Goal: Contribute content: Add original content to the website for others to see

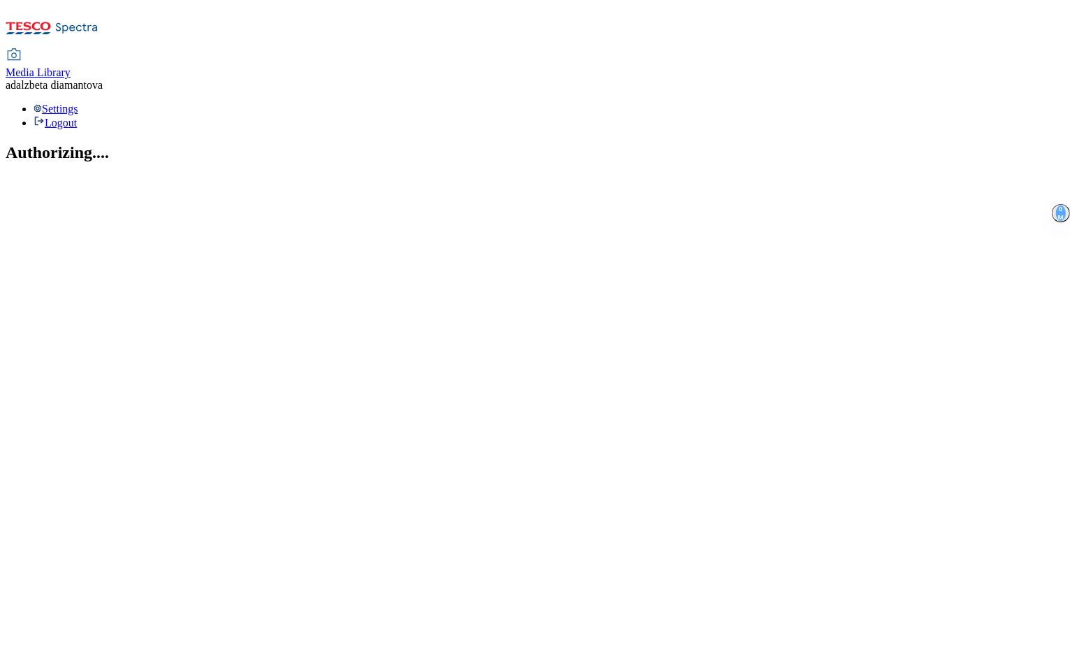
select select "flare-mca-sk"
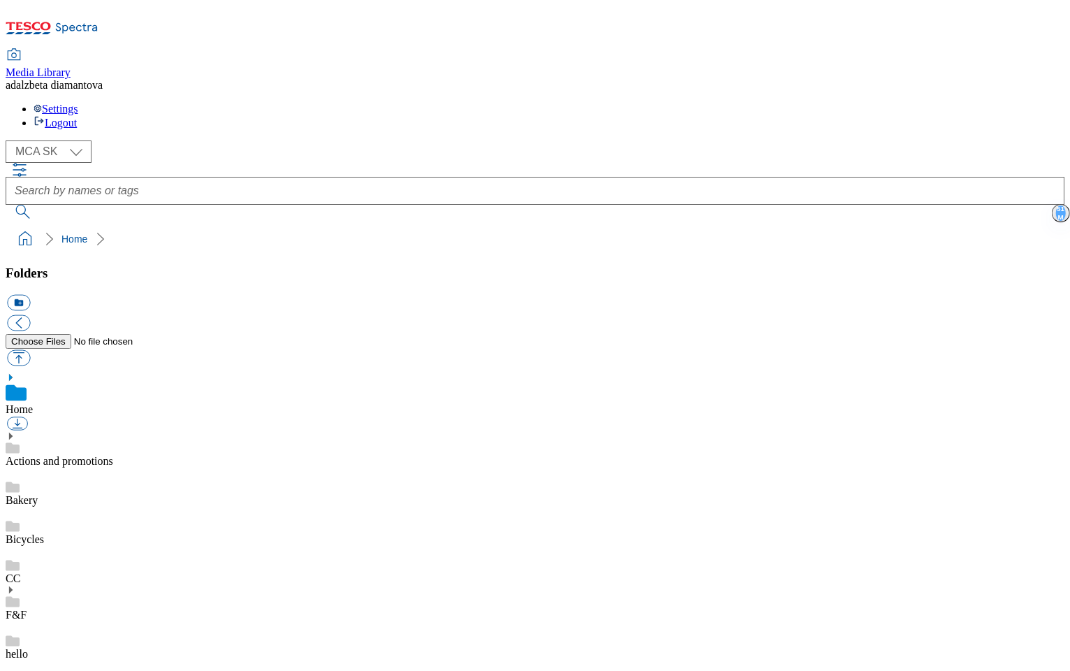
click at [113, 455] on link "Actions and promotions" at bounding box center [60, 461] width 108 height 12
click at [13, 417] on use at bounding box center [10, 420] width 3 height 7
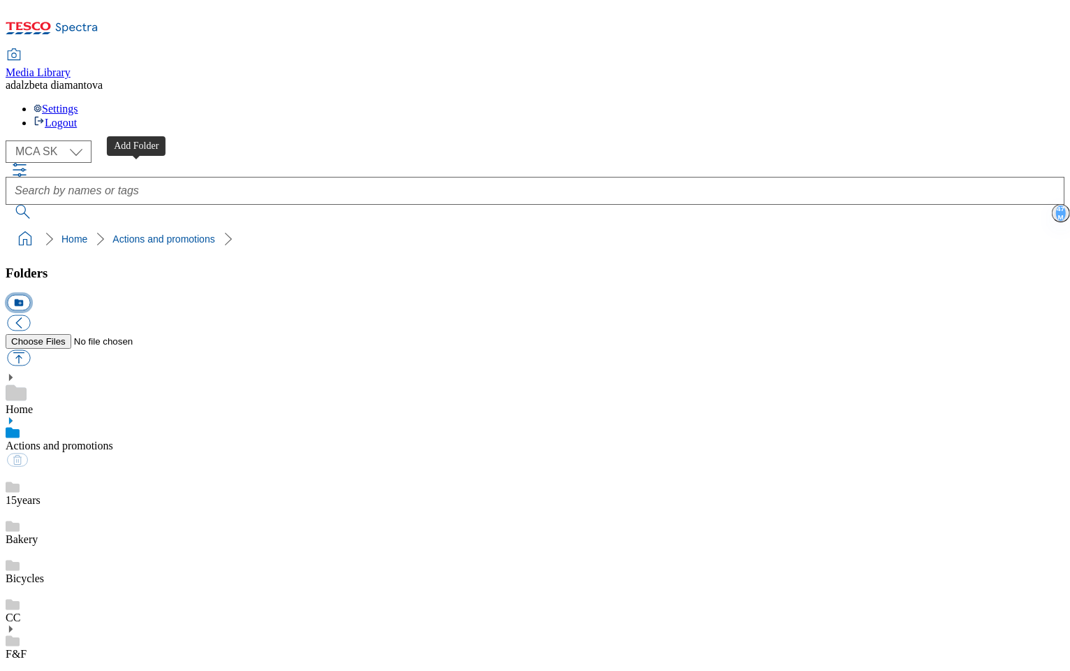
click at [30, 295] on button "icon_new_folder" at bounding box center [18, 303] width 23 height 16
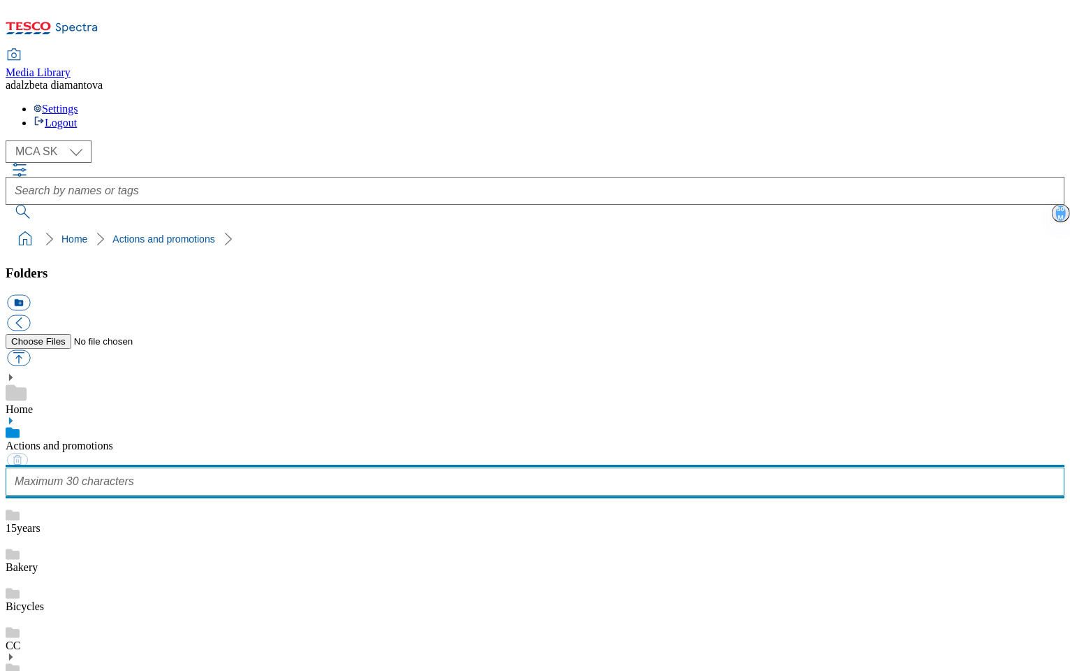
click at [132, 467] on input "text" at bounding box center [535, 481] width 1059 height 28
type input "LPG"
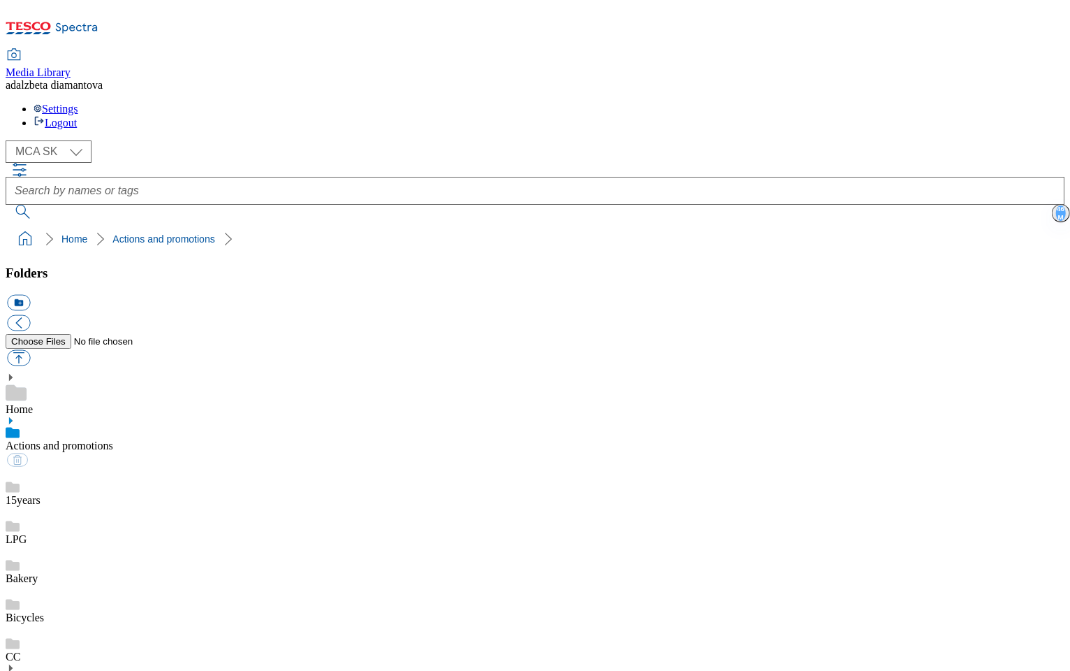
click at [27, 533] on link "LPG" at bounding box center [16, 539] width 21 height 12
click at [30, 350] on button "button" at bounding box center [18, 358] width 23 height 16
type input "C:\fakepath\sk-lpg-banner.png"
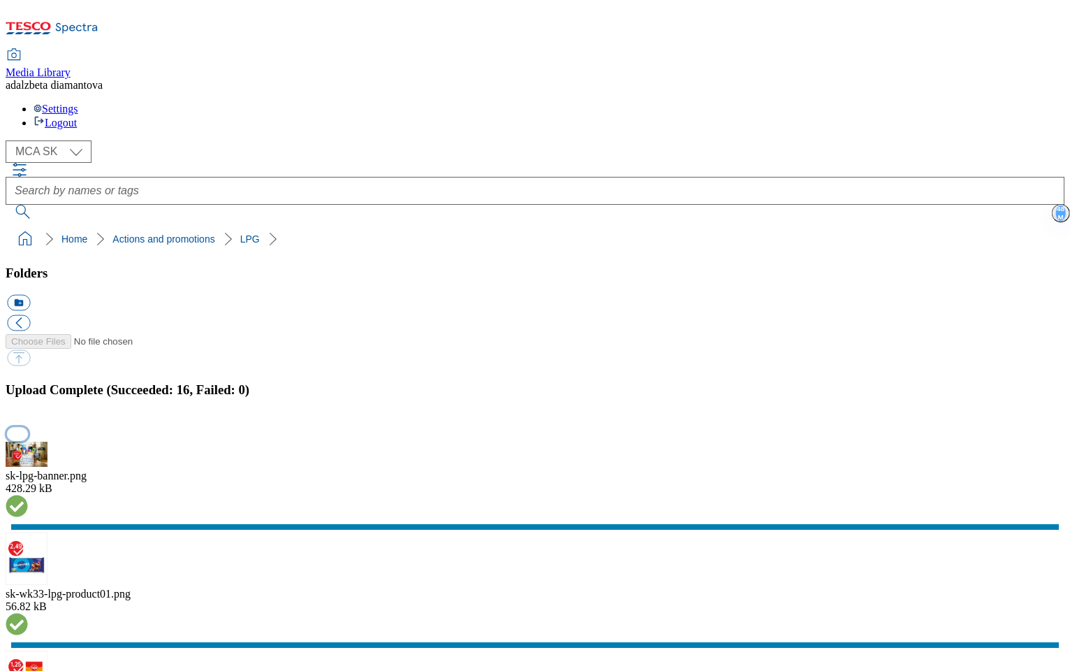
click at [28, 427] on button "button" at bounding box center [17, 433] width 21 height 13
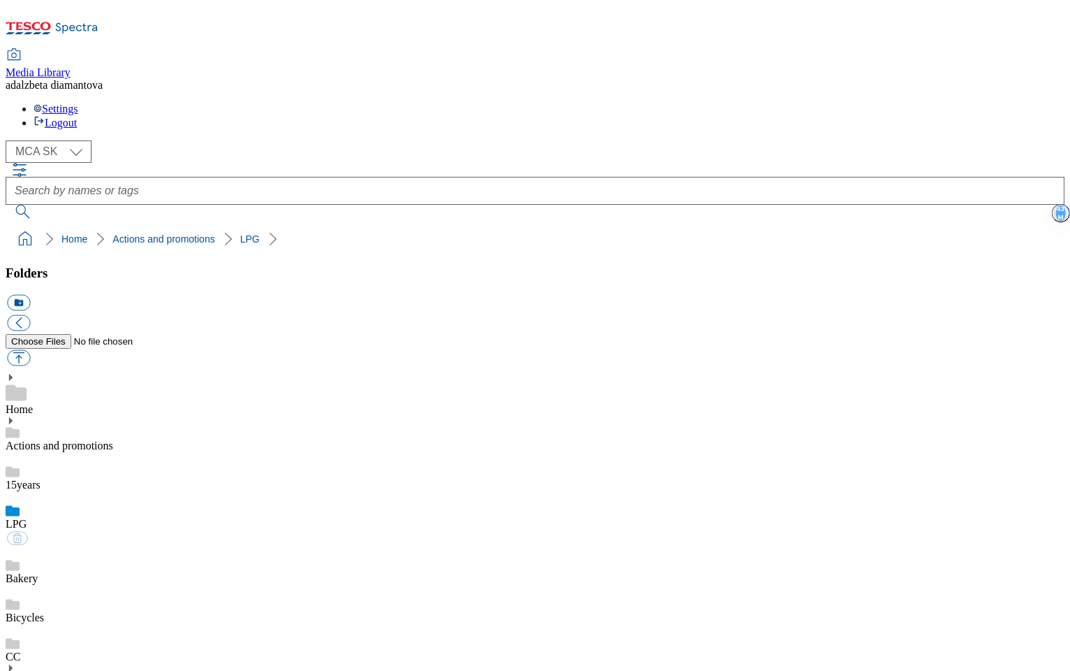
scroll to position [303, 0]
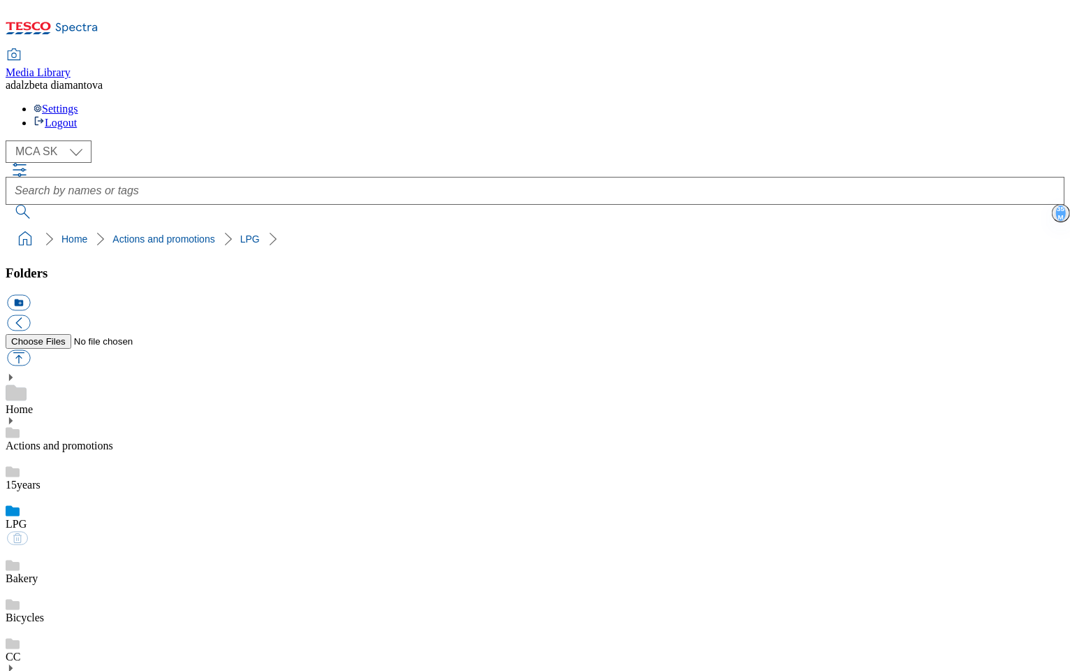
click at [95, 546] on div "Bakery" at bounding box center [535, 565] width 1059 height 39
click at [94, 491] on div "LPG" at bounding box center [535, 510] width 1059 height 39
click at [30, 350] on button "button" at bounding box center [18, 358] width 23 height 16
type input "C:\fakepath\lpg-icon01.png"
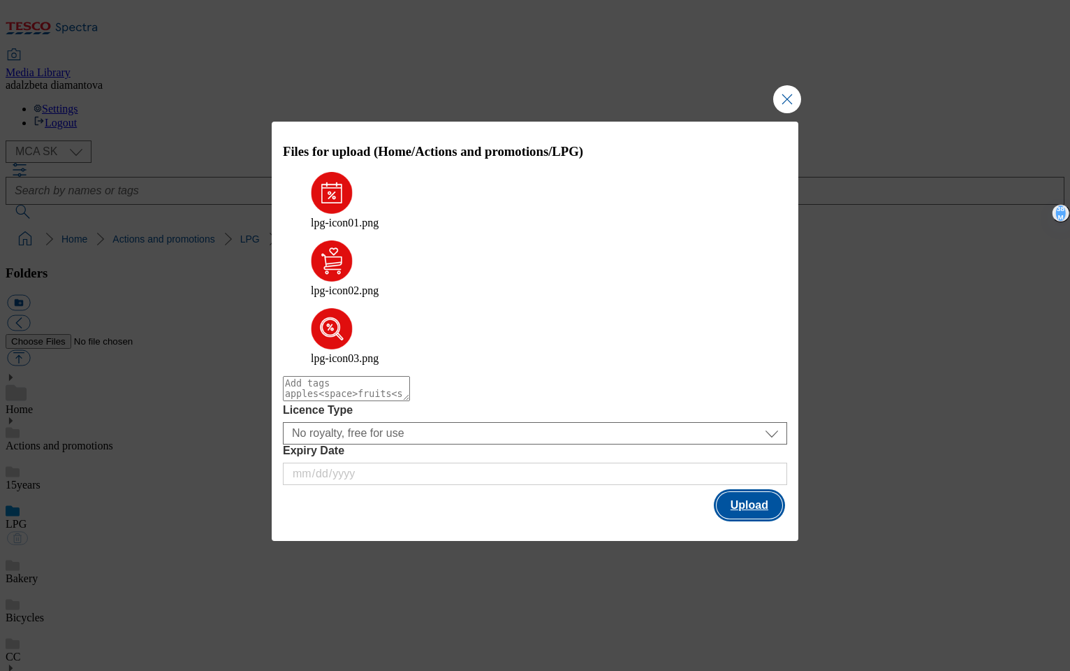
click at [738, 492] on button "Upload" at bounding box center [750, 505] width 66 height 27
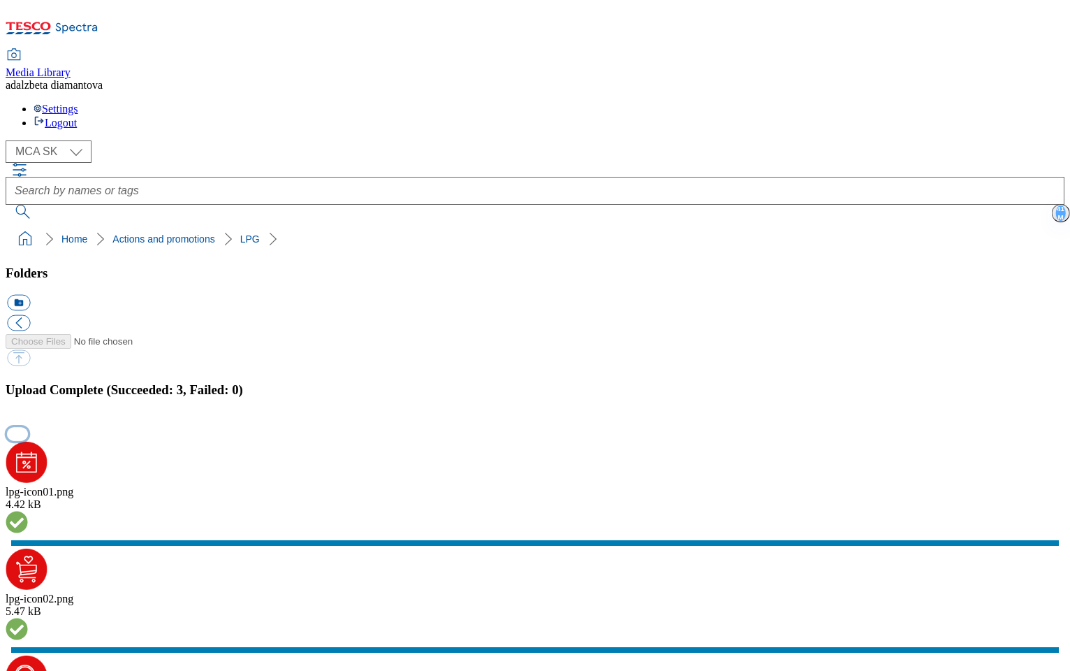
click at [28, 427] on button "button" at bounding box center [17, 433] width 21 height 13
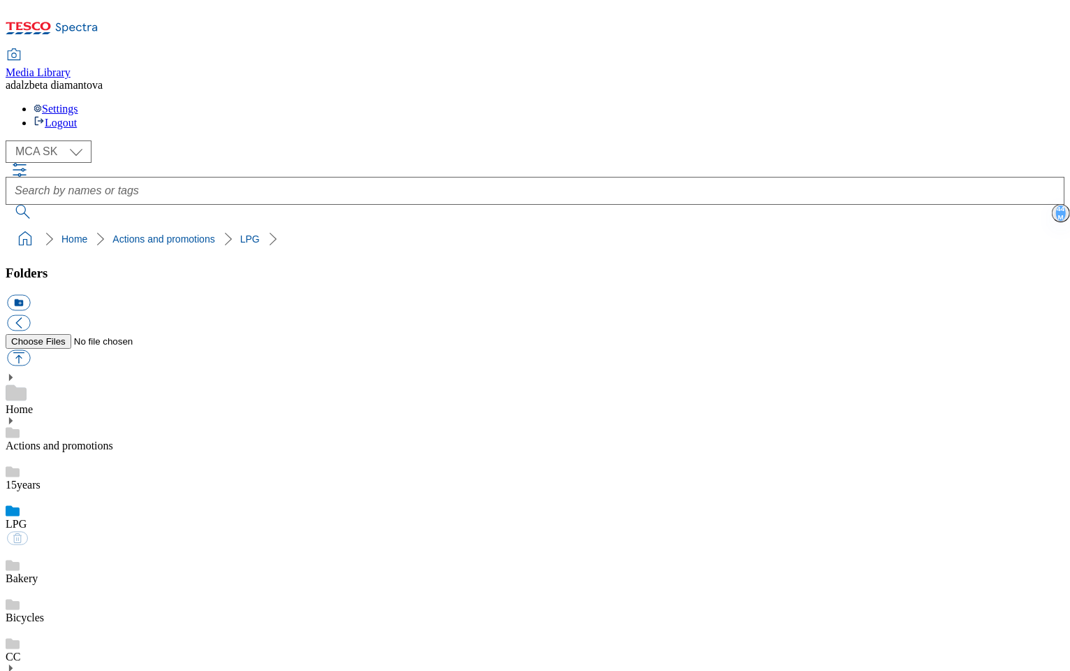
click at [100, 546] on div "Bakery" at bounding box center [535, 565] width 1059 height 39
click at [97, 491] on div "LPG" at bounding box center [535, 510] width 1059 height 39
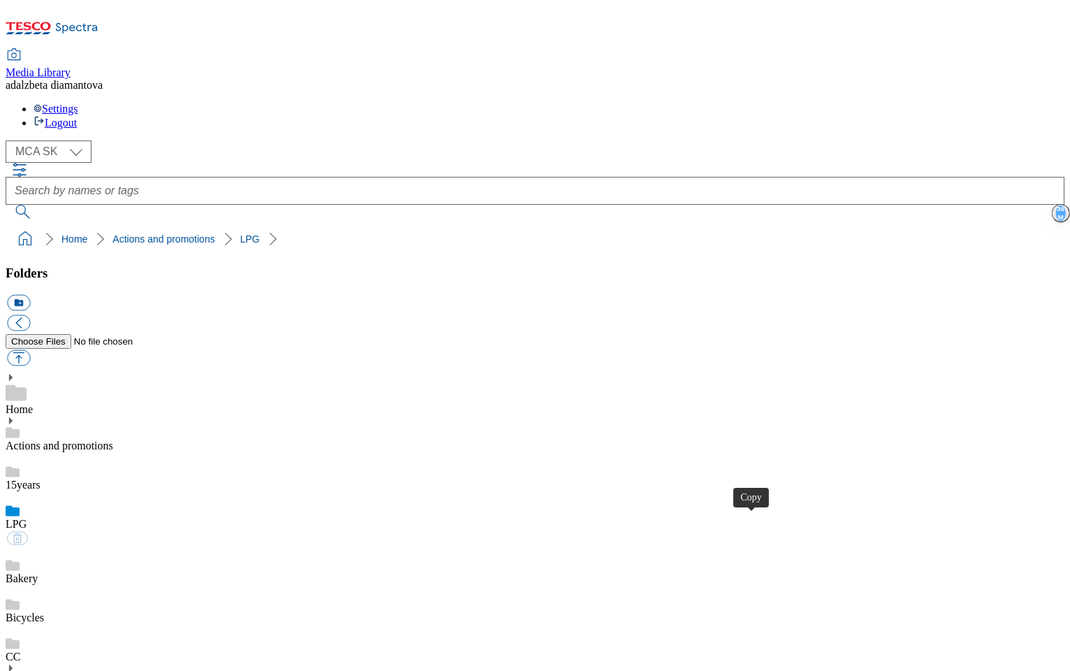
scroll to position [446, 0]
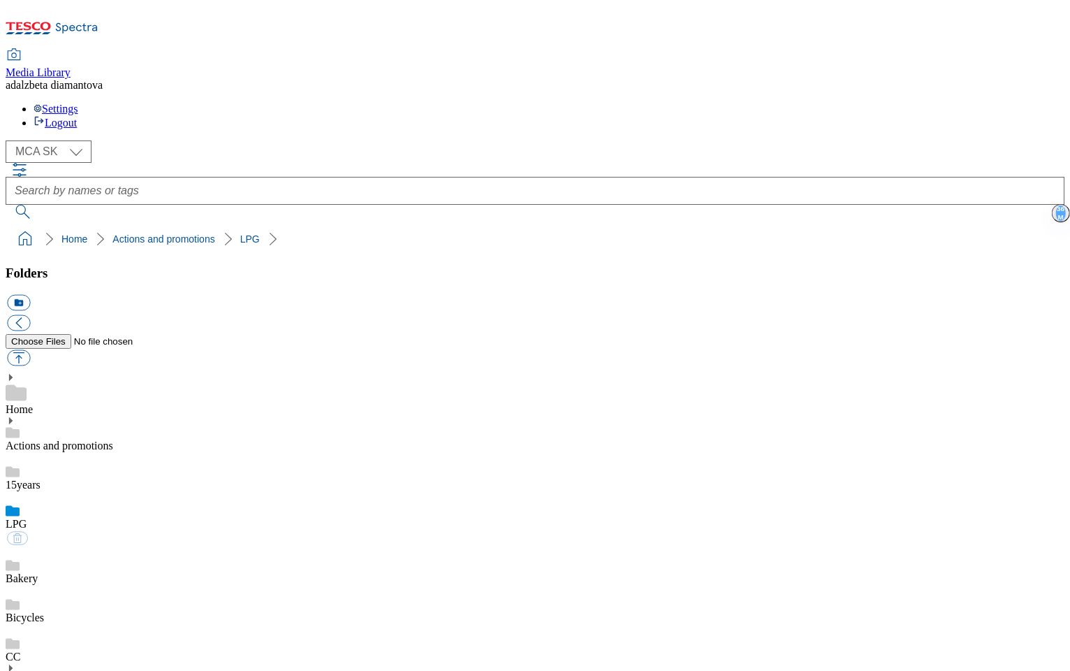
scroll to position [457, 0]
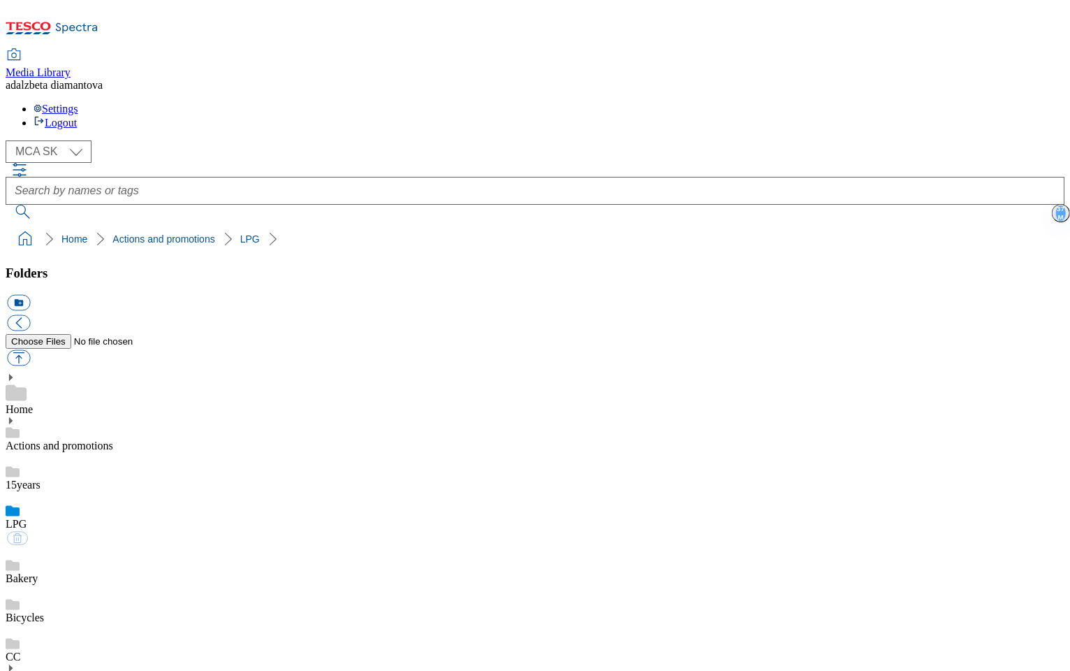
scroll to position [722, 0]
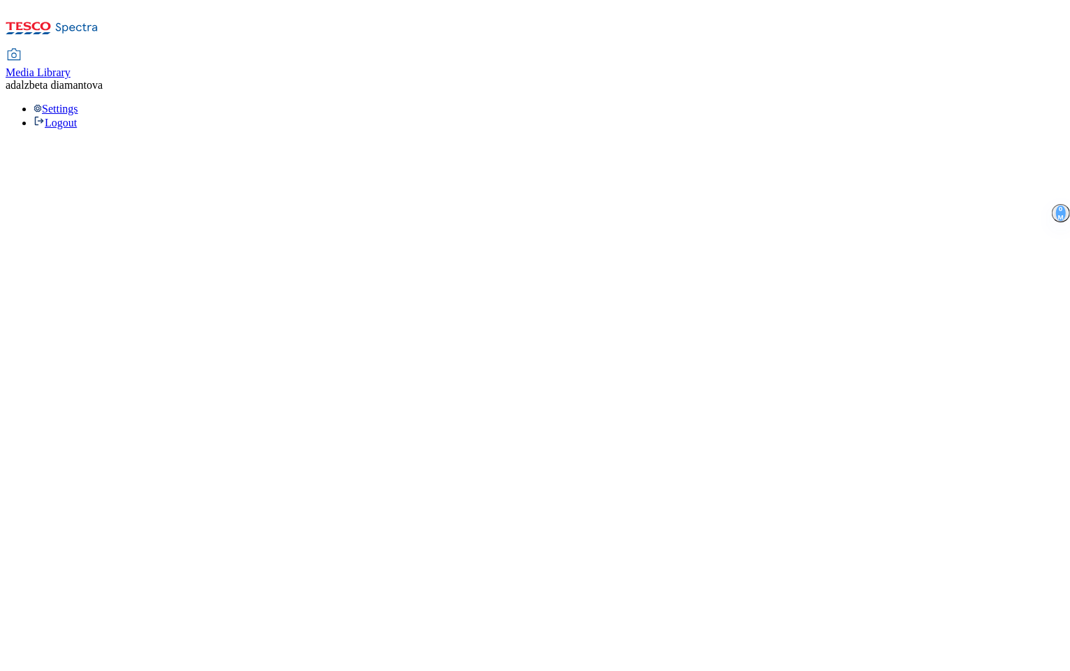
select select "flare-mca-sk"
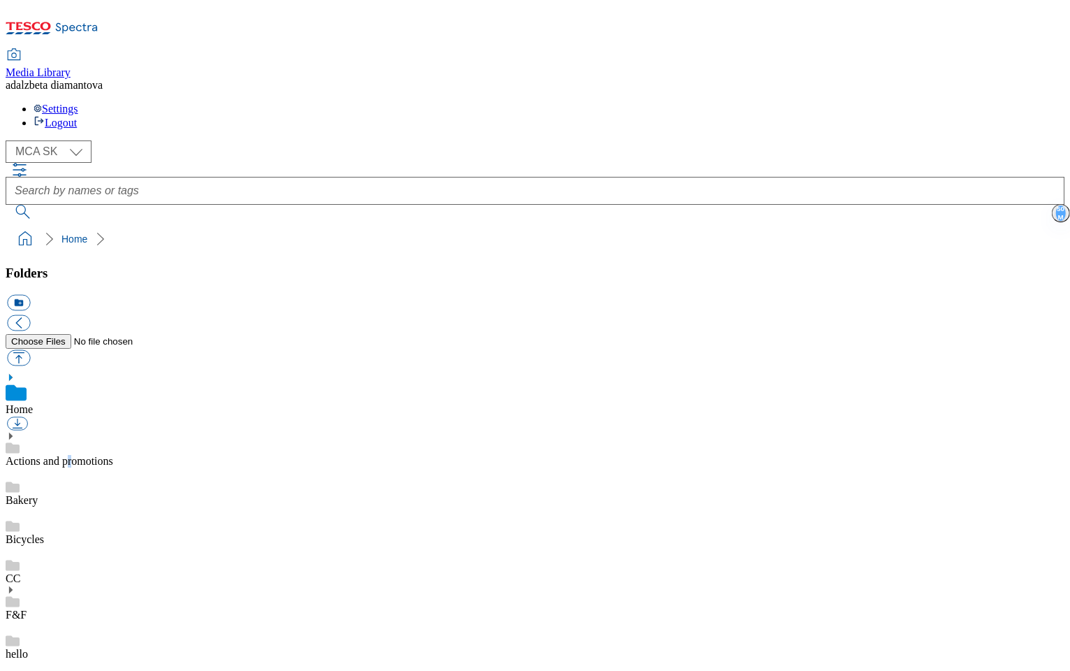
click at [113, 455] on link "Actions and promotions" at bounding box center [60, 461] width 108 height 12
click at [34, 416] on div "Actions and promotions" at bounding box center [535, 442] width 1059 height 52
click at [15, 416] on icon at bounding box center [11, 421] width 10 height 10
click at [97, 506] on div "LPG" at bounding box center [535, 525] width 1059 height 39
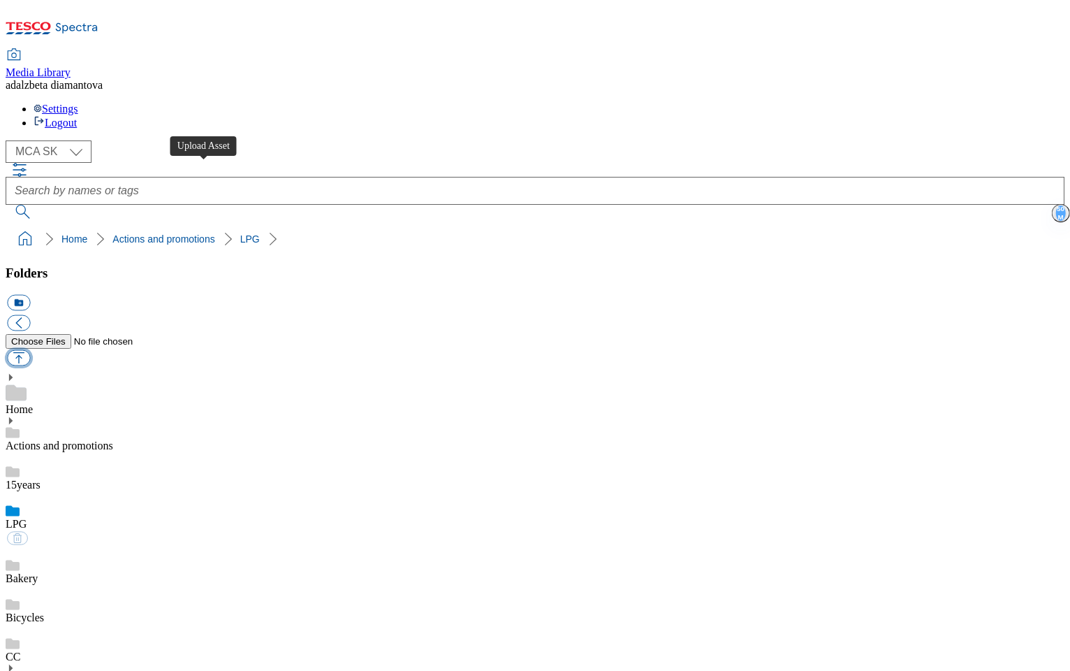
click at [30, 350] on button "button" at bounding box center [18, 358] width 23 height 16
type input "C:\fakepath\sk-lpg-leaflet-gif.gif"
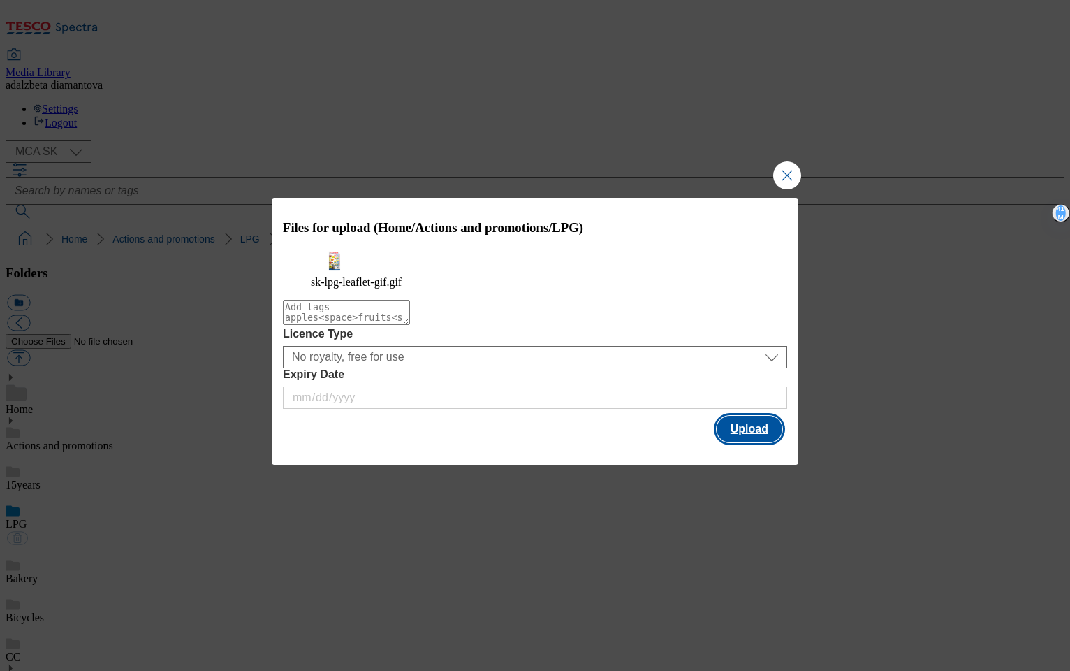
click at [763, 438] on button "Upload" at bounding box center [750, 429] width 66 height 27
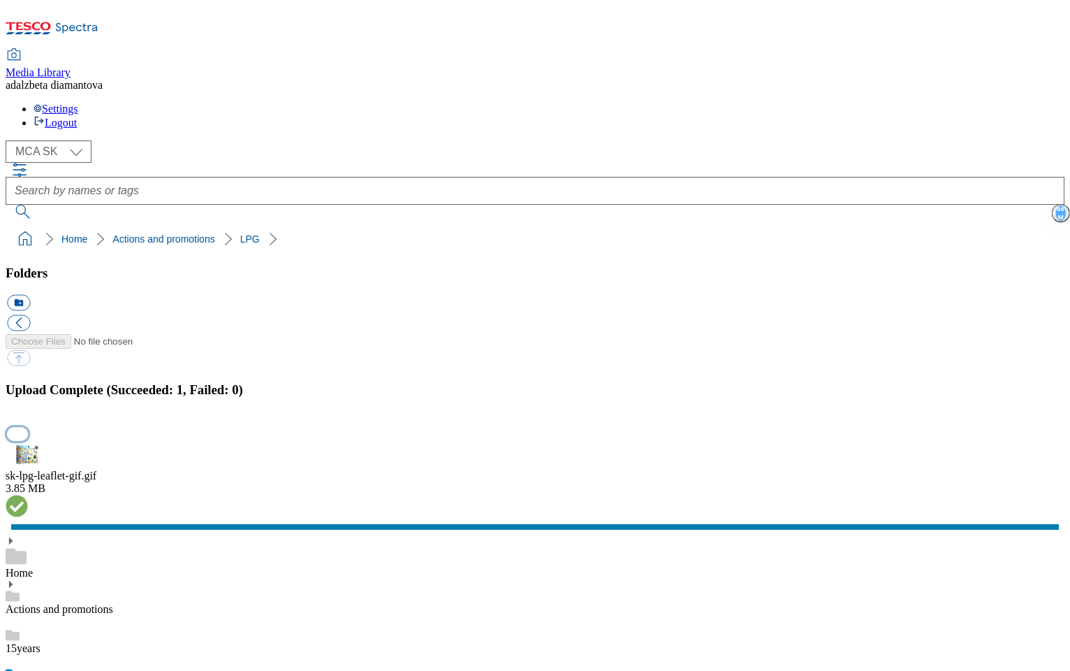
click at [28, 427] on button "button" at bounding box center [17, 433] width 21 height 13
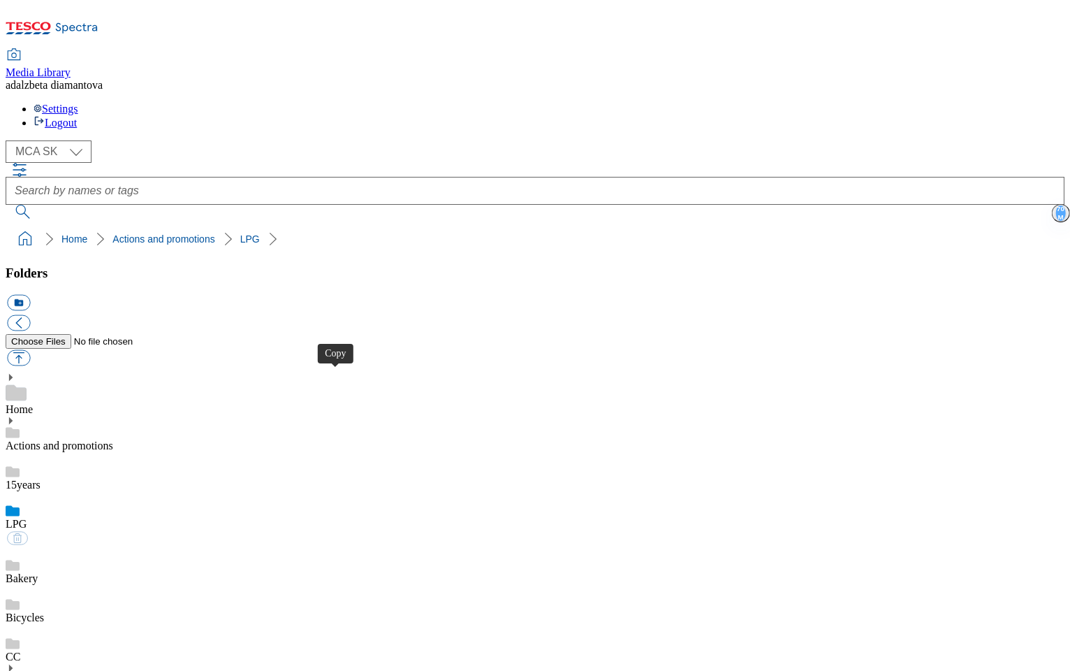
click at [30, 350] on button "button" at bounding box center [18, 358] width 23 height 16
type input "C:\fakepath\sk-lpg-video thumbnail.jpg"
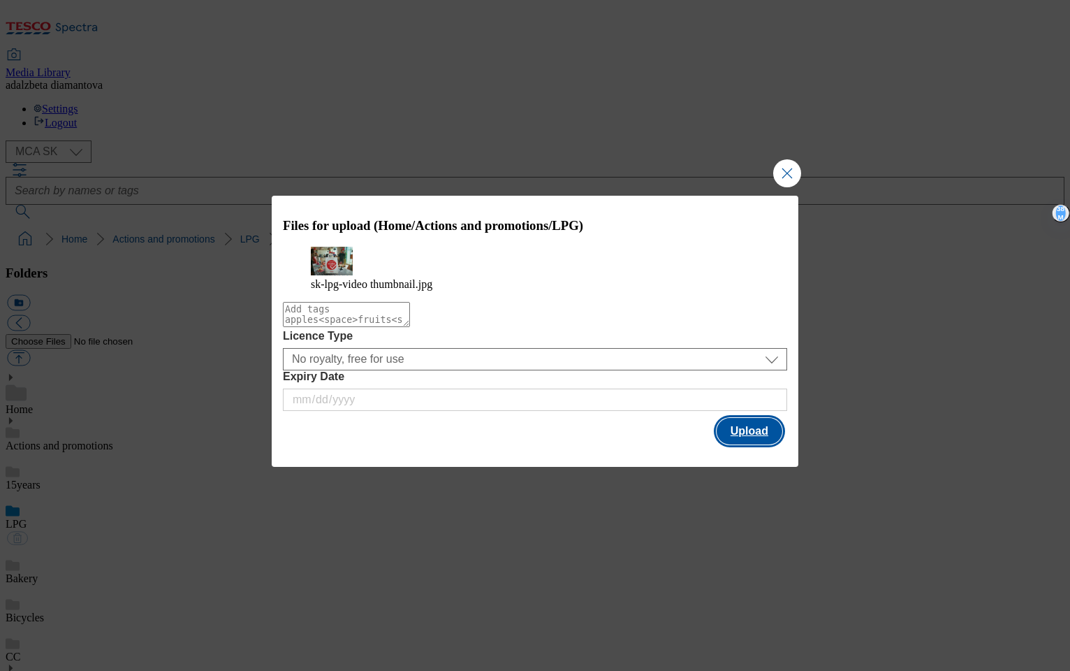
click at [732, 441] on button "Upload" at bounding box center [750, 431] width 66 height 27
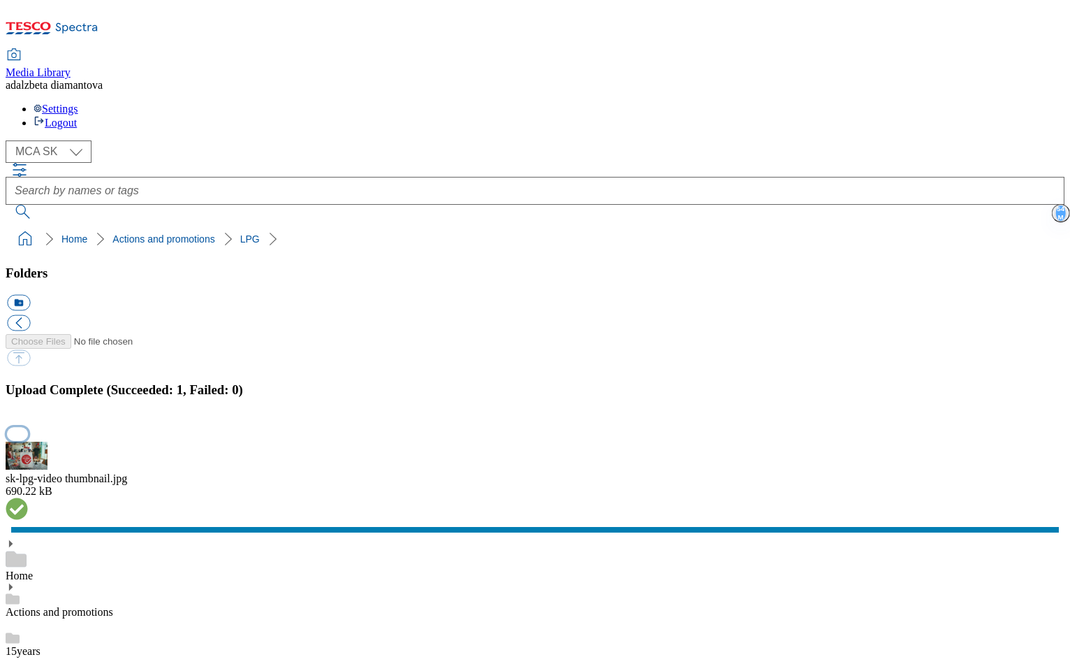
click at [28, 427] on button "button" at bounding box center [17, 433] width 21 height 13
